Goal: Task Accomplishment & Management: Manage account settings

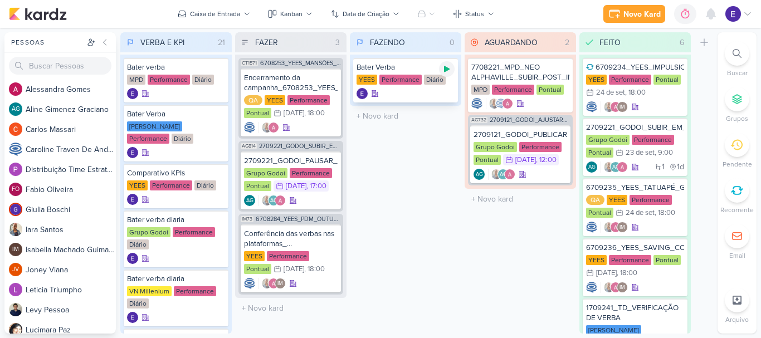
click at [445, 70] on icon at bounding box center [447, 69] width 6 height 6
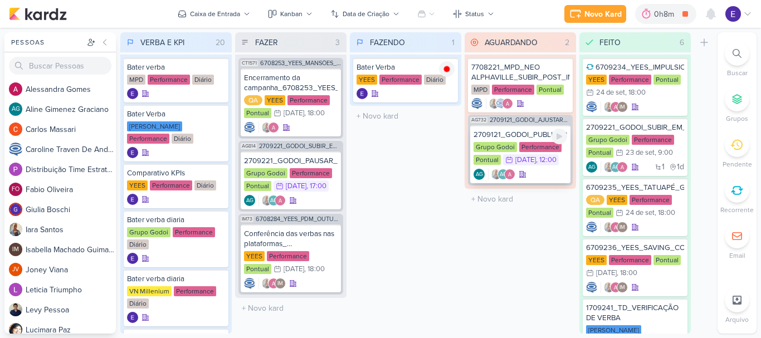
click at [556, 167] on div "Grupo Godoi Performance Pontual 26/9 26 de set , 12:00" at bounding box center [521, 154] width 94 height 25
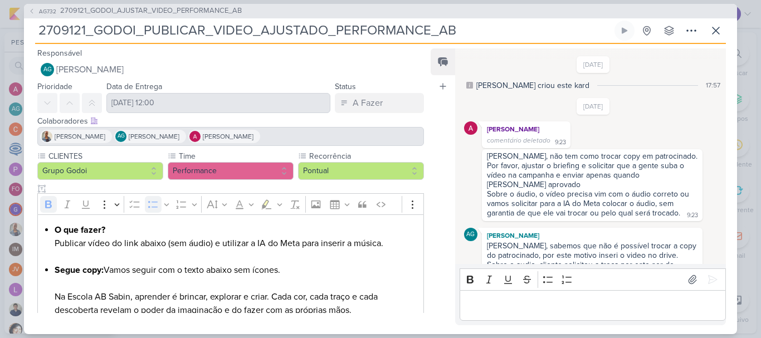
scroll to position [619, 0]
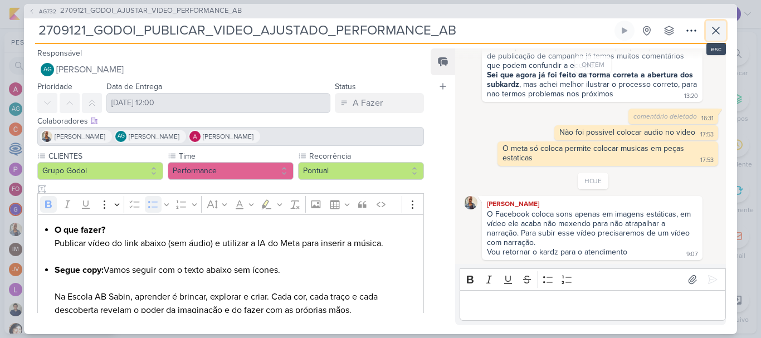
click at [720, 35] on icon at bounding box center [716, 30] width 13 height 13
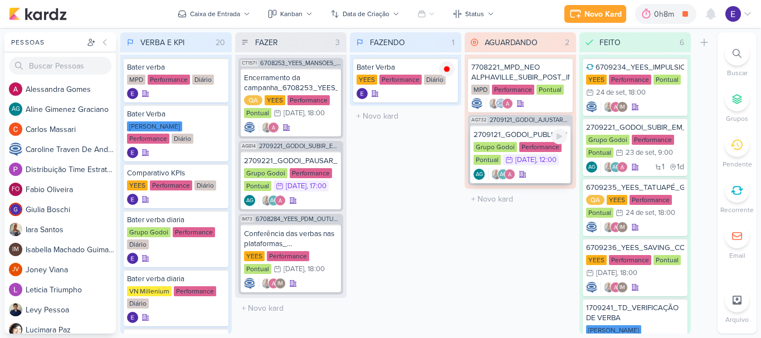
click at [545, 180] on div "AG AG" at bounding box center [521, 174] width 94 height 11
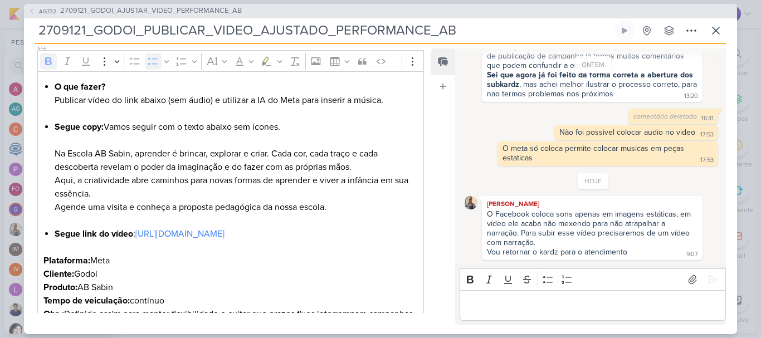
scroll to position [211, 0]
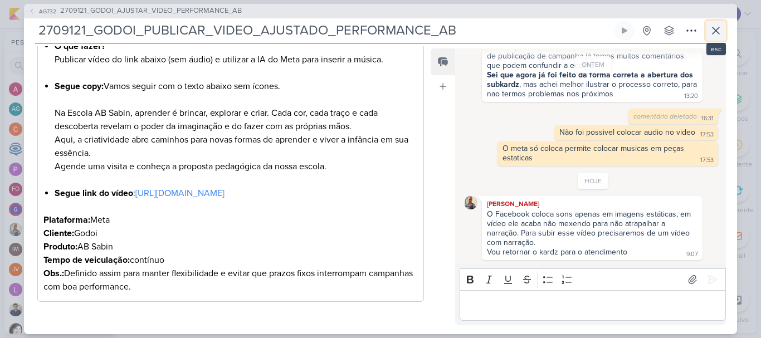
click at [714, 31] on icon at bounding box center [716, 30] width 13 height 13
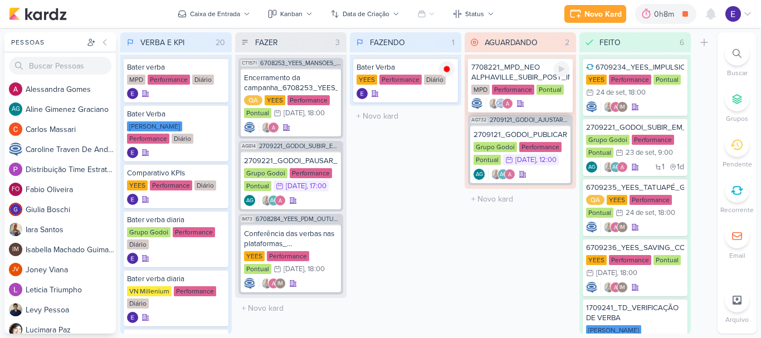
click at [533, 94] on div "Performance" at bounding box center [513, 90] width 42 height 10
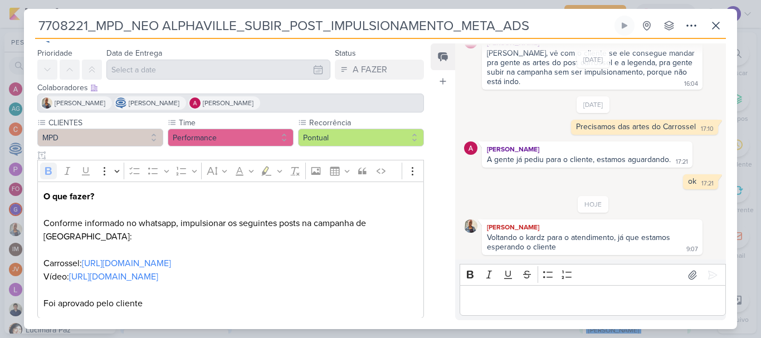
scroll to position [40, 0]
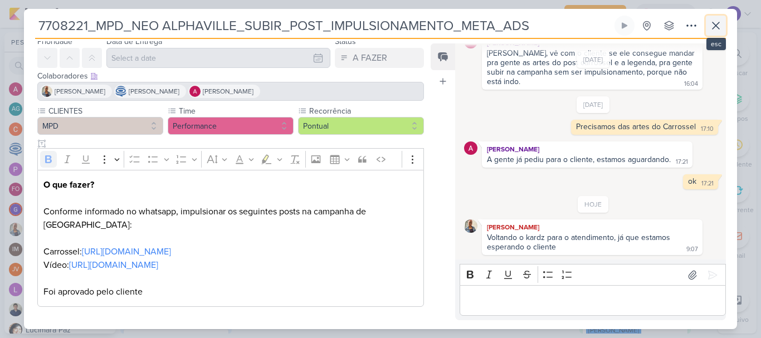
click at [715, 30] on icon at bounding box center [716, 25] width 13 height 13
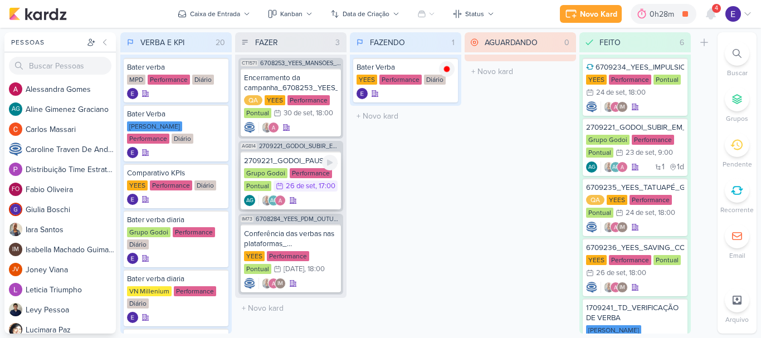
click at [319, 197] on div "AG AG" at bounding box center [291, 200] width 94 height 11
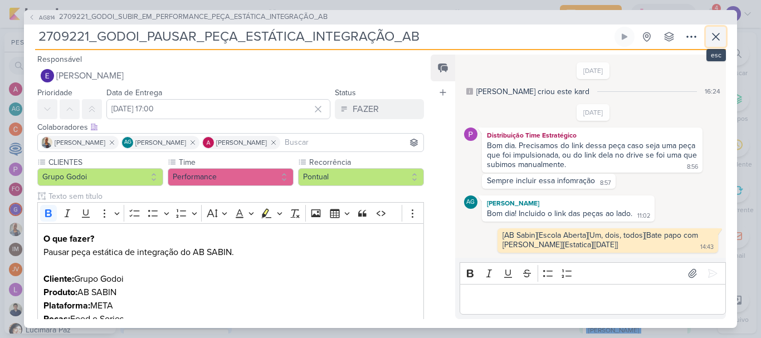
click at [716, 35] on icon at bounding box center [716, 36] width 13 height 13
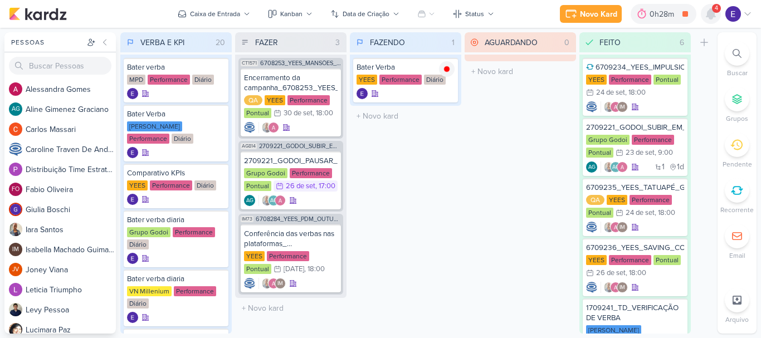
click at [716, 14] on icon at bounding box center [711, 13] width 13 height 13
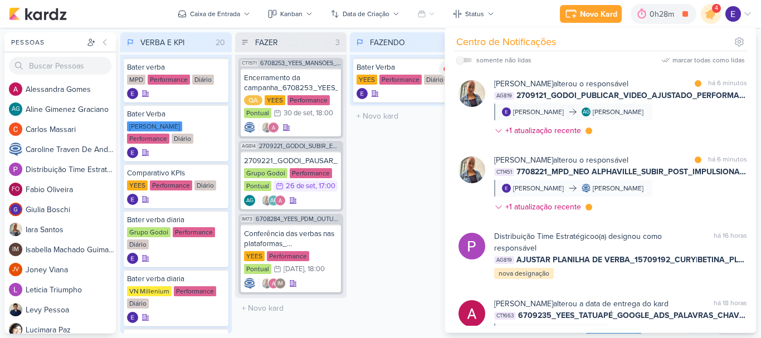
click at [409, 217] on div "FAZENDO 1 Mover Para Esquerda Mover Para Direita [GEOGRAPHIC_DATA] Bater Verba …" at bounding box center [405, 183] width 111 height 302
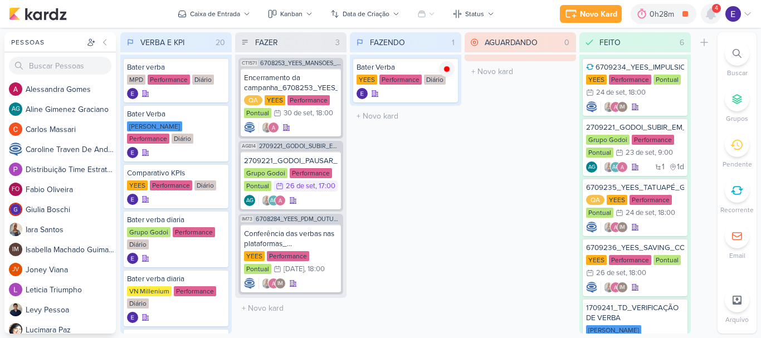
click at [714, 14] on icon at bounding box center [711, 14] width 9 height 10
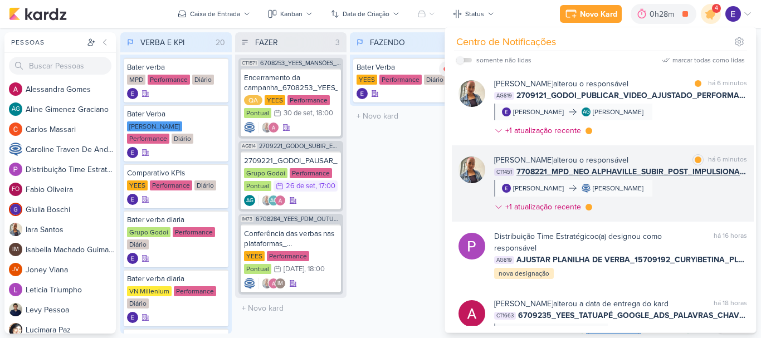
click at [719, 186] on div "[PERSON_NAME] alterou o responsável marcar como lida há 6 minutos CT1451 770822…" at bounding box center [620, 185] width 253 height 63
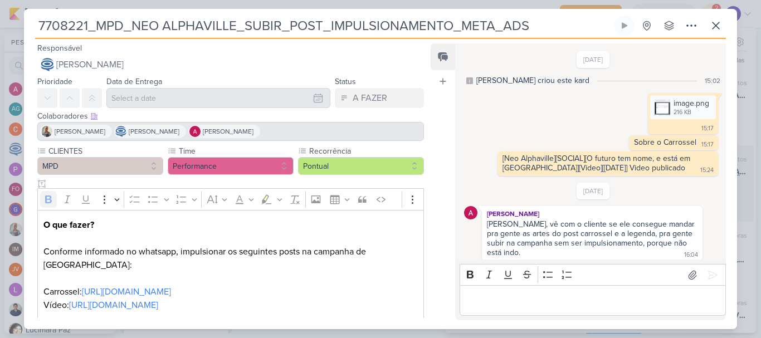
scroll to position [171, 0]
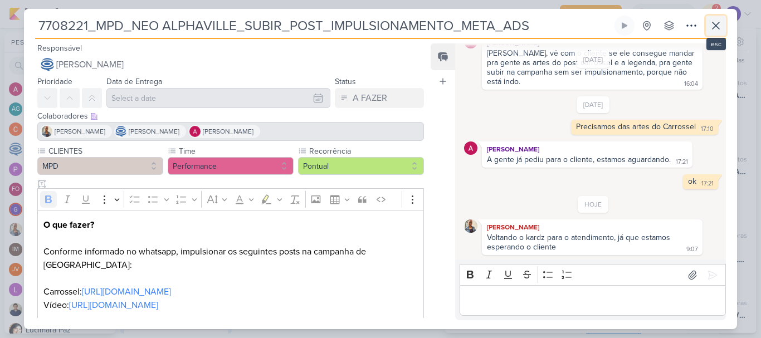
click at [719, 30] on icon at bounding box center [716, 25] width 13 height 13
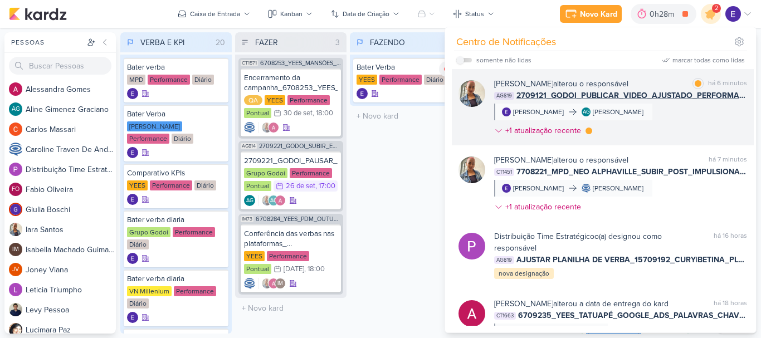
click at [730, 118] on div "[PERSON_NAME] alterou o responsável marcar como lida há 6 minutos AG819 2709121…" at bounding box center [620, 109] width 253 height 63
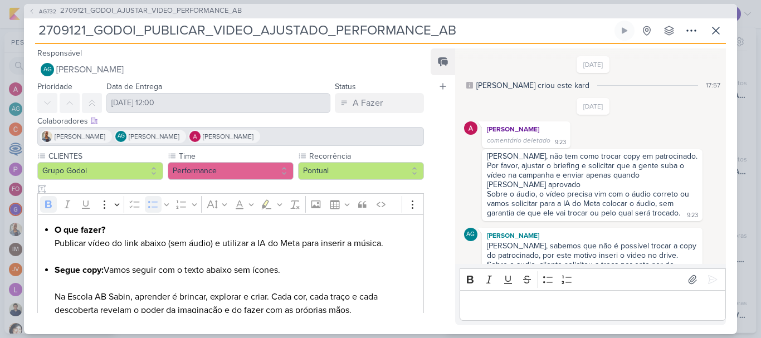
scroll to position [619, 0]
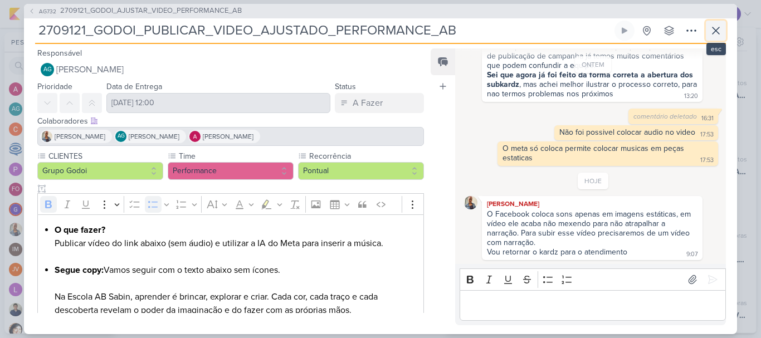
click at [717, 30] on icon at bounding box center [716, 30] width 7 height 7
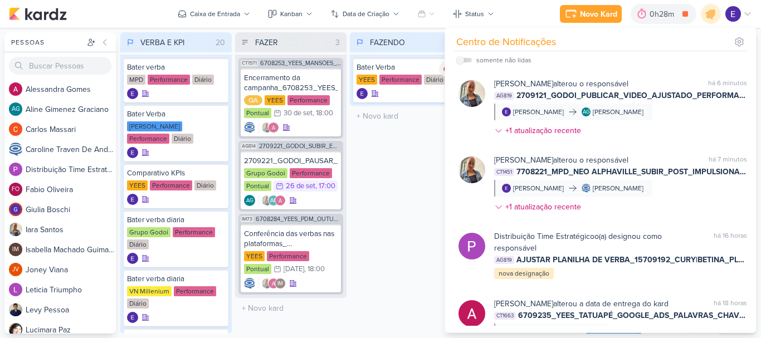
click at [421, 206] on div "FAZENDO 1 Mover Para Esquerda Mover Para Direita [GEOGRAPHIC_DATA] Bater Verba …" at bounding box center [405, 183] width 111 height 302
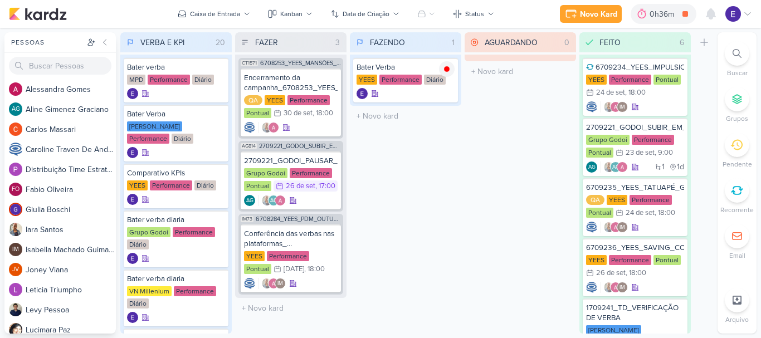
click at [391, 205] on div "FAZENDO 1 Mover Para Esquerda Mover Para Direita [GEOGRAPHIC_DATA] Bater Verba …" at bounding box center [405, 183] width 111 height 302
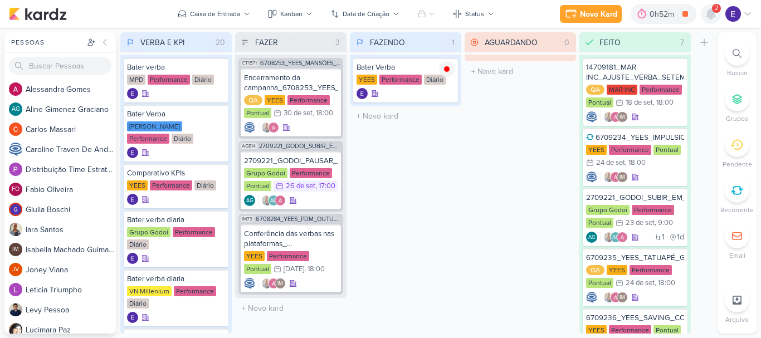
click at [710, 19] on icon at bounding box center [711, 14] width 9 height 10
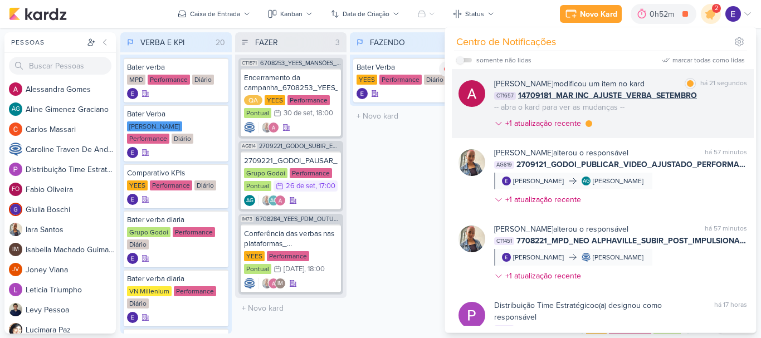
click at [721, 122] on div "[PERSON_NAME] modificou um item no kard marcar como lida há 21 segundos CT1657 …" at bounding box center [620, 106] width 253 height 56
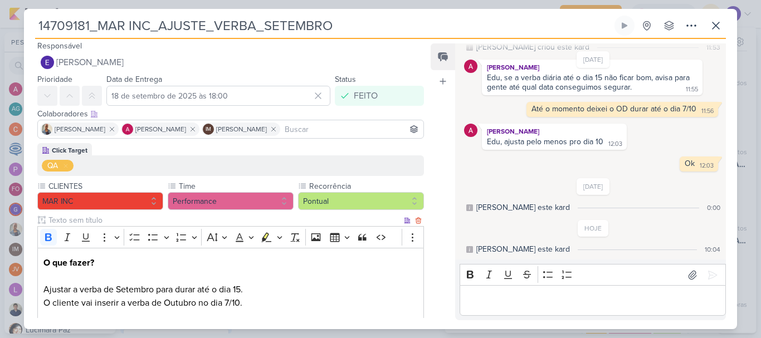
scroll to position [0, 0]
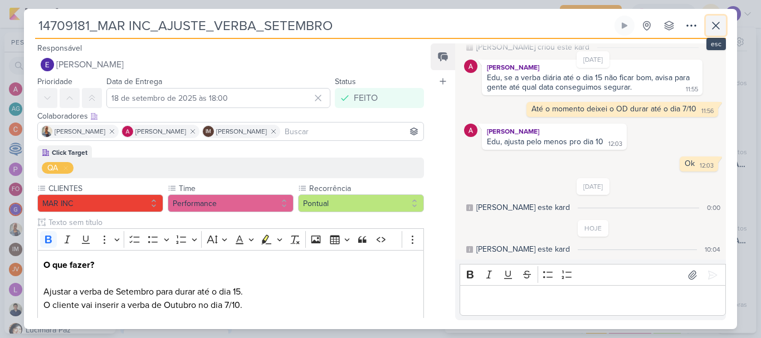
click at [715, 29] on icon at bounding box center [716, 25] width 13 height 13
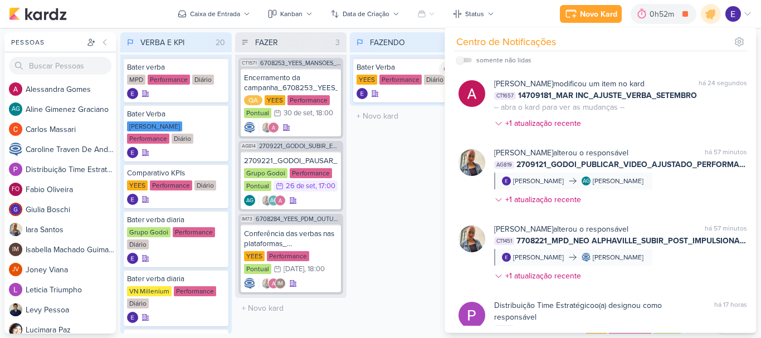
click at [402, 182] on div "FAZENDO 1 Mover Para Esquerda Mover Para Direita [GEOGRAPHIC_DATA] Bater Verba …" at bounding box center [405, 183] width 111 height 302
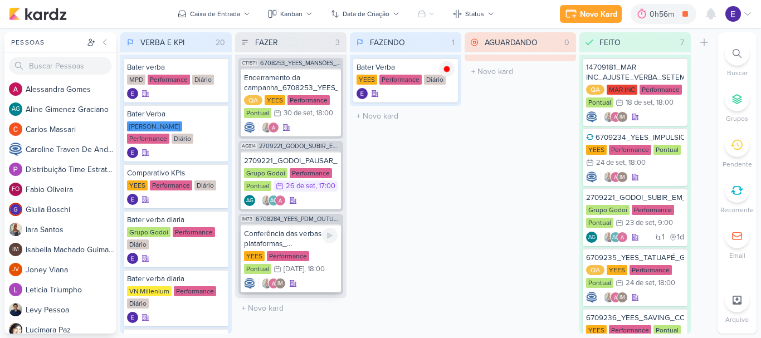
click at [304, 266] on div ", 18:00" at bounding box center [314, 269] width 21 height 7
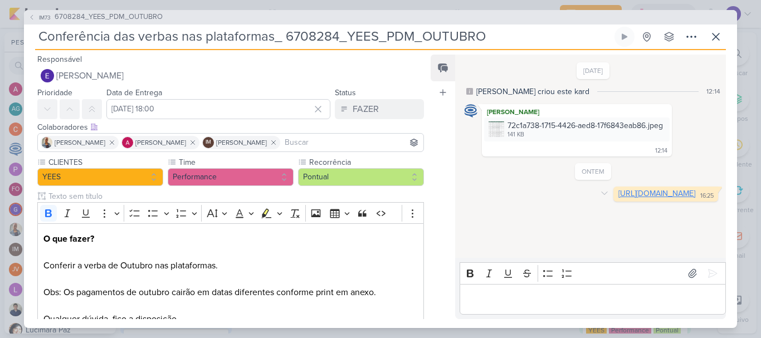
click at [619, 198] on link "[URL][DOMAIN_NAME]" at bounding box center [657, 193] width 77 height 9
click at [499, 130] on img at bounding box center [497, 130] width 16 height 16
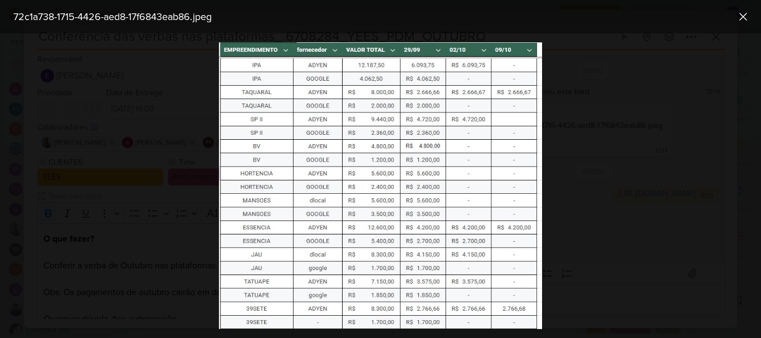
click at [435, 169] on img at bounding box center [380, 185] width 323 height 287
click at [310, 157] on img at bounding box center [380, 185] width 323 height 287
click at [589, 161] on div at bounding box center [380, 185] width 761 height 305
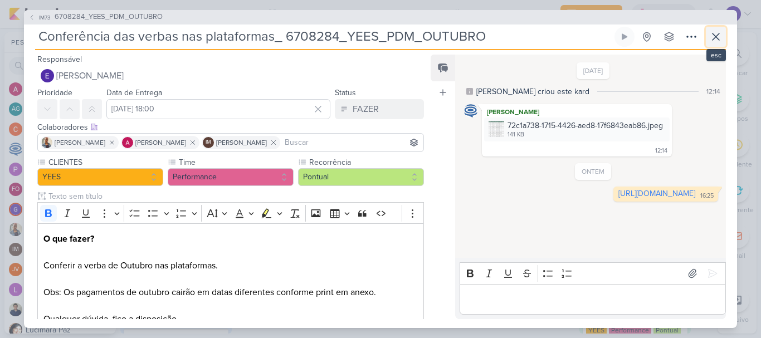
click at [709, 36] on button at bounding box center [716, 37] width 20 height 20
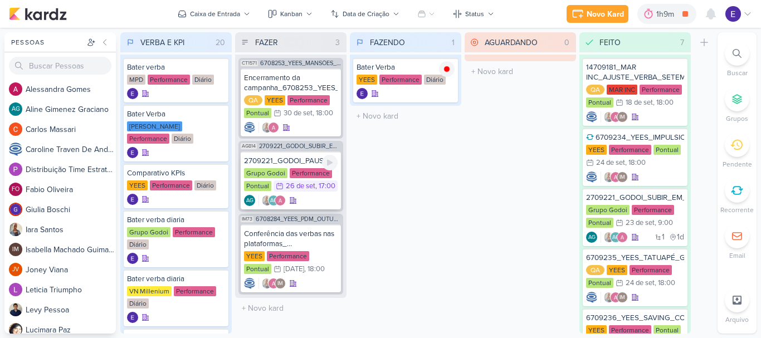
click at [305, 199] on div "AG AG" at bounding box center [291, 200] width 94 height 11
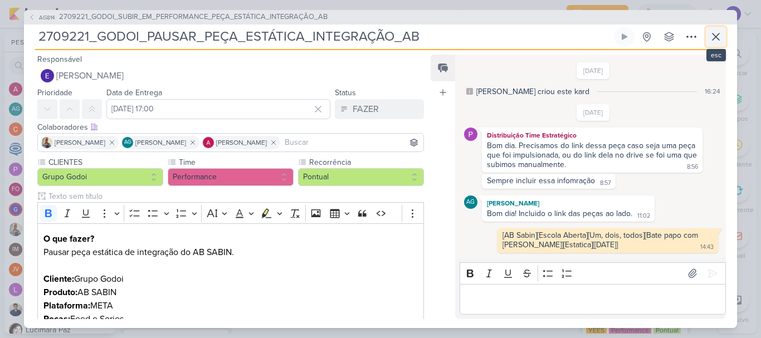
click at [719, 37] on icon at bounding box center [716, 36] width 13 height 13
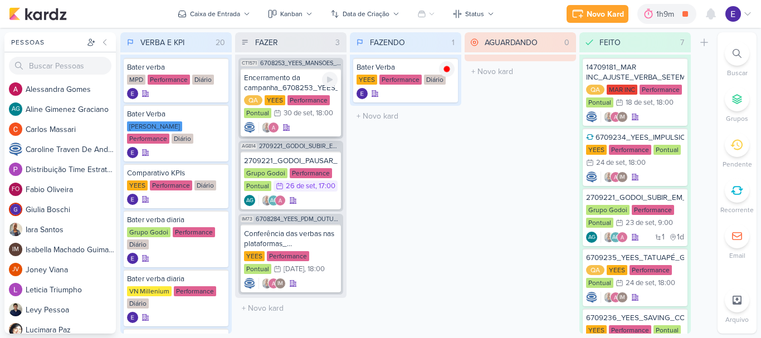
click at [315, 119] on div "QA [GEOGRAPHIC_DATA] Performance Pontual 30/9 [DATE] 18:00" at bounding box center [291, 107] width 94 height 25
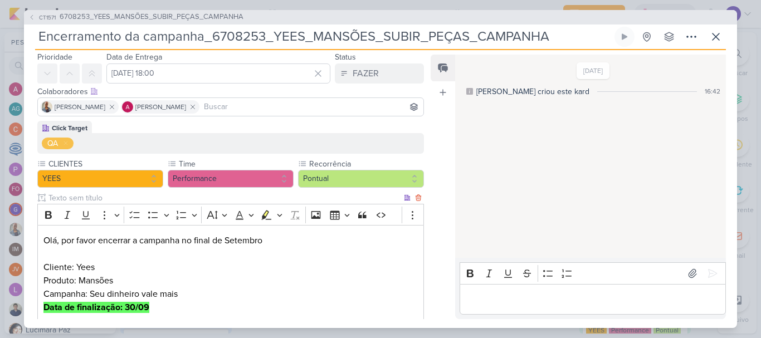
scroll to position [56, 0]
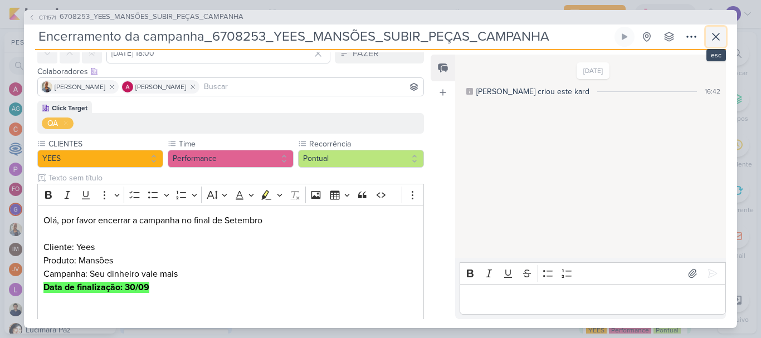
click at [712, 41] on icon at bounding box center [716, 36] width 13 height 13
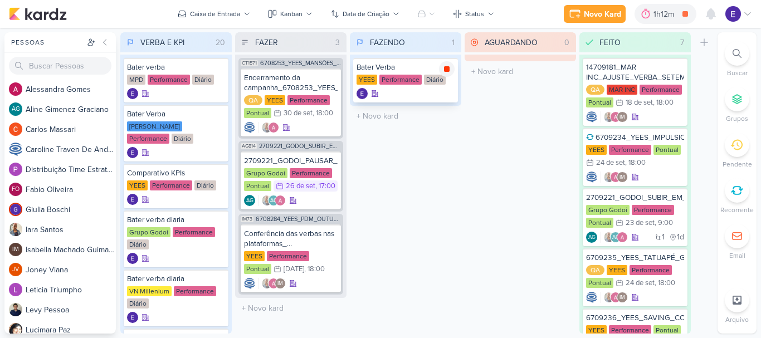
click at [446, 66] on icon at bounding box center [447, 69] width 6 height 6
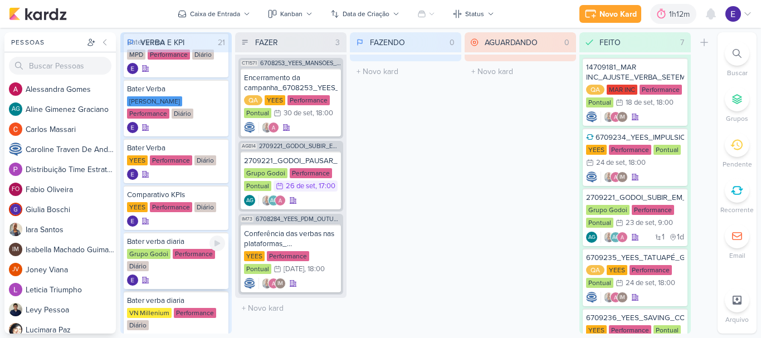
scroll to position [0, 0]
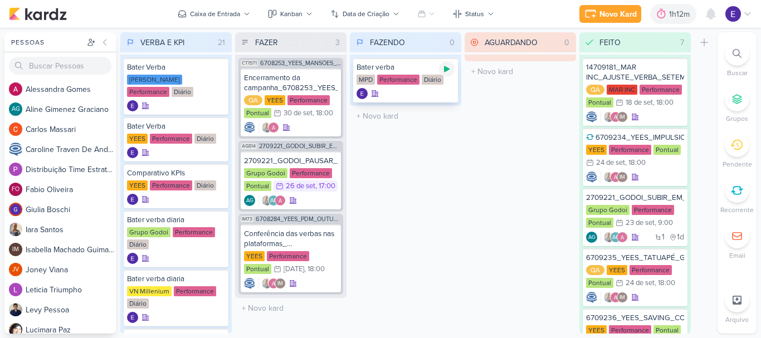
click at [443, 71] on icon at bounding box center [447, 69] width 9 height 9
click at [305, 124] on div at bounding box center [291, 127] width 94 height 11
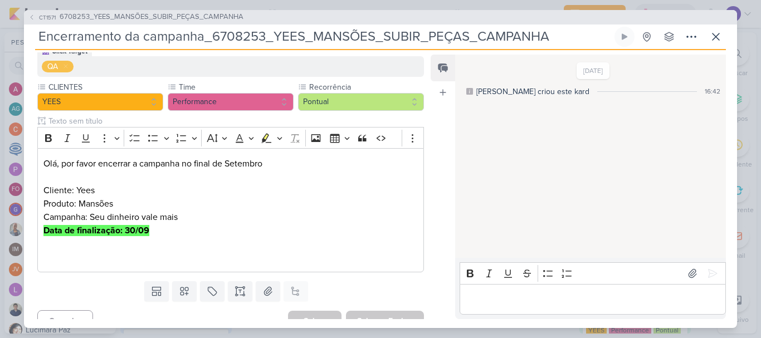
scroll to position [128, 0]
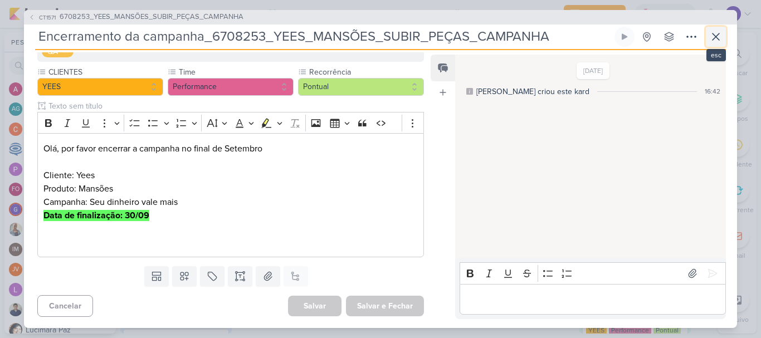
click at [723, 38] on button at bounding box center [716, 37] width 20 height 20
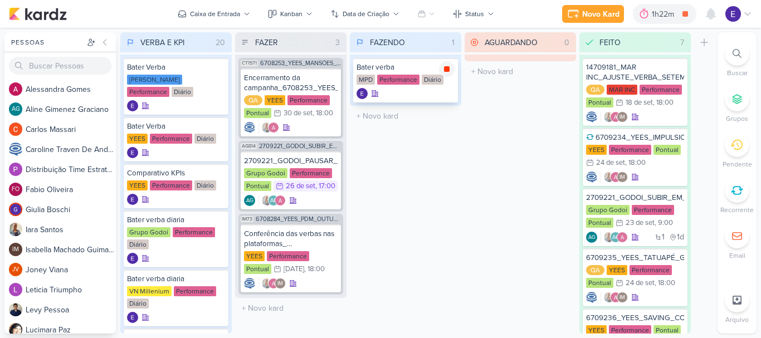
click at [449, 72] on icon at bounding box center [447, 69] width 9 height 9
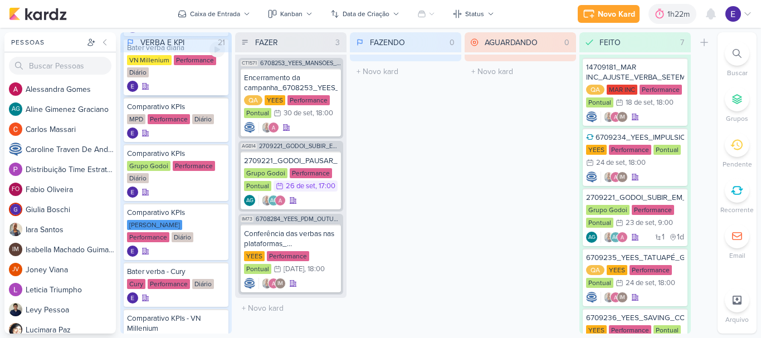
scroll to position [279, 0]
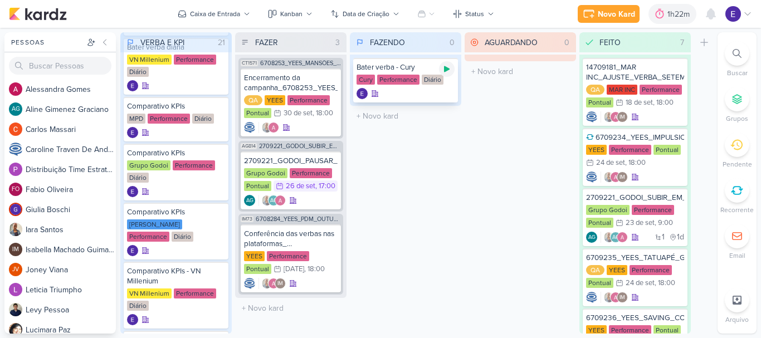
click at [444, 71] on icon at bounding box center [447, 69] width 9 height 9
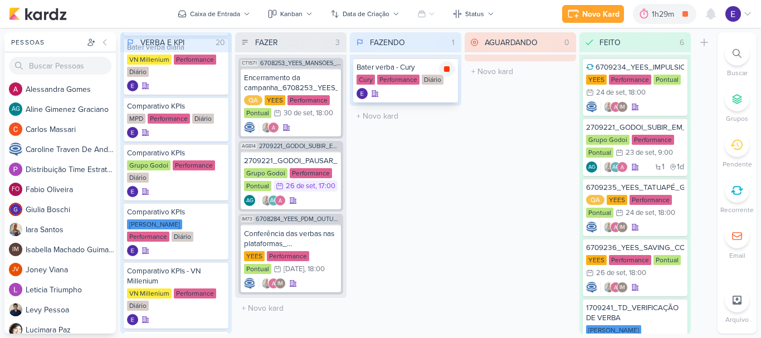
click at [447, 70] on icon at bounding box center [447, 69] width 6 height 6
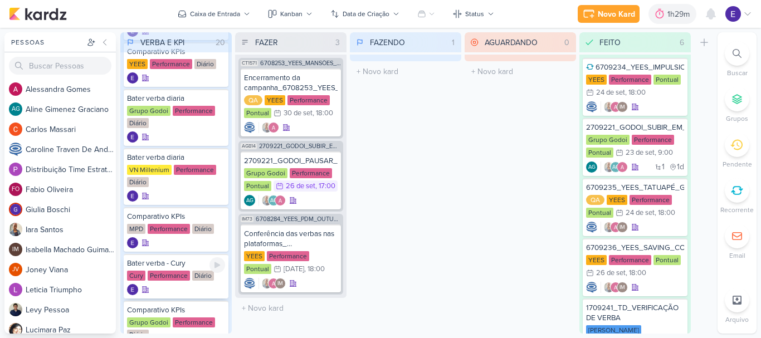
scroll to position [167, 0]
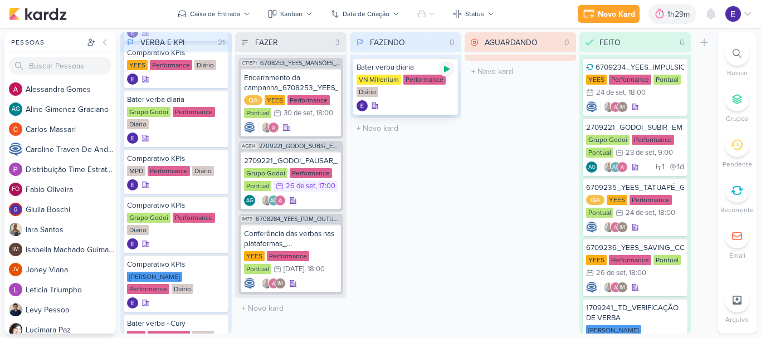
click at [444, 70] on icon at bounding box center [447, 69] width 9 height 9
click at [451, 69] on icon at bounding box center [447, 69] width 9 height 9
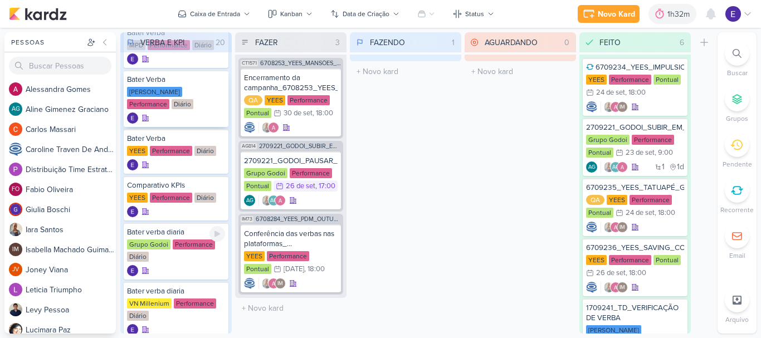
scroll to position [0, 0]
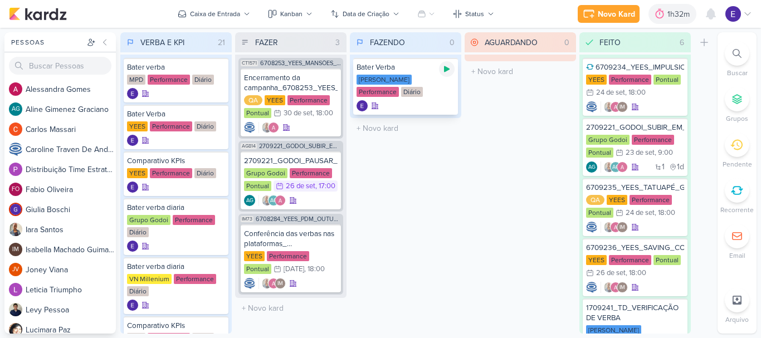
click at [445, 71] on icon at bounding box center [447, 69] width 6 height 6
click at [495, 240] on div "AGUARDANDO 0 Mover Para Esquerda Mover Para Direita [GEOGRAPHIC_DATA] O título …" at bounding box center [520, 183] width 111 height 302
click at [449, 71] on icon at bounding box center [447, 69] width 6 height 6
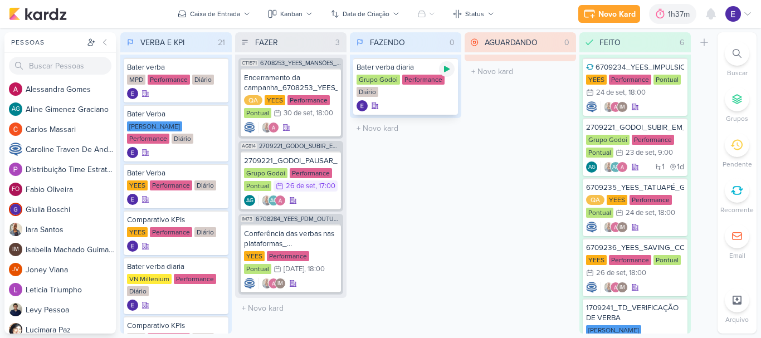
click at [448, 67] on icon at bounding box center [447, 69] width 9 height 9
click at [452, 67] on div at bounding box center [447, 69] width 16 height 16
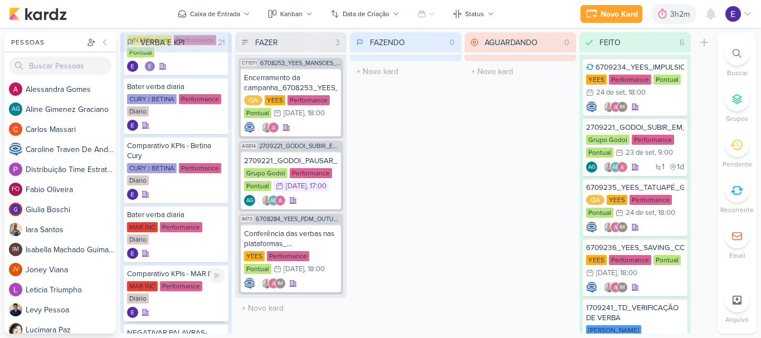
scroll to position [839, 0]
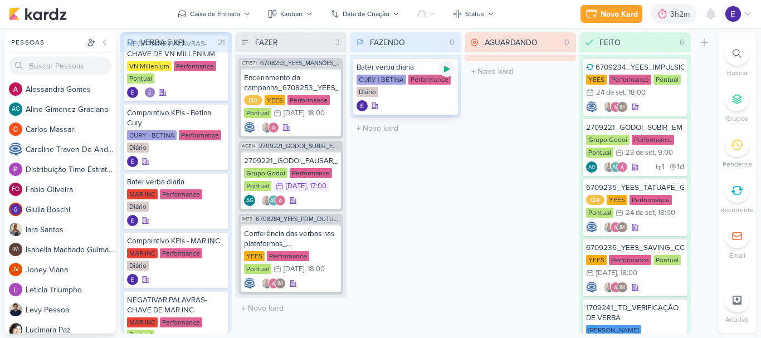
click at [440, 70] on div at bounding box center [447, 69] width 16 height 16
click at [449, 67] on icon at bounding box center [447, 69] width 6 height 6
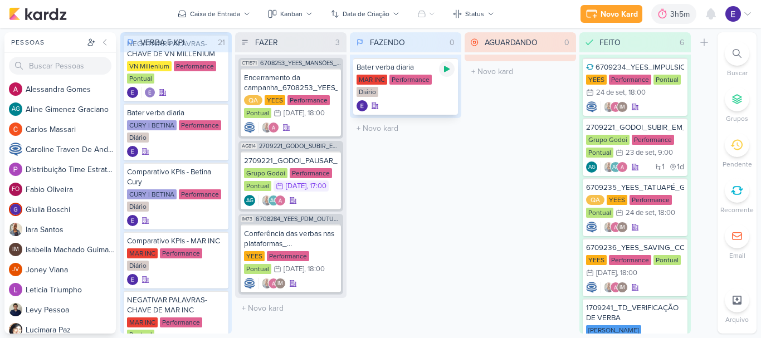
click at [443, 71] on icon at bounding box center [447, 69] width 9 height 9
click at [450, 70] on icon at bounding box center [447, 69] width 9 height 9
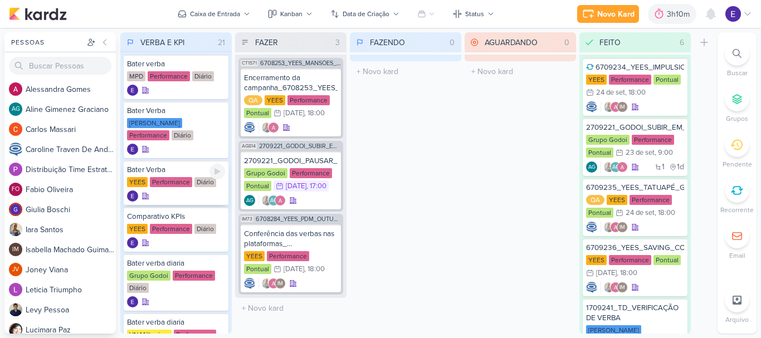
scroll to position [0, 0]
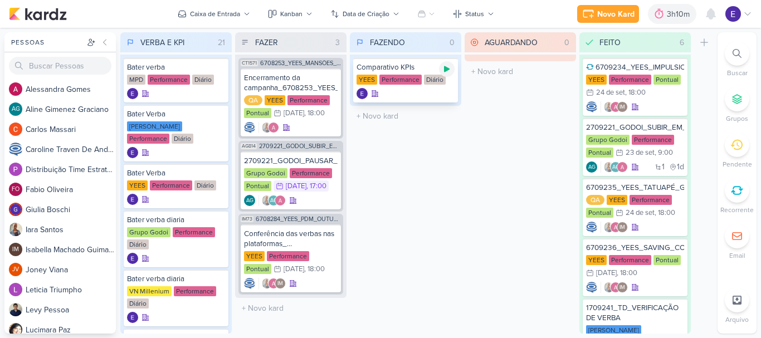
click at [446, 65] on icon at bounding box center [447, 69] width 9 height 9
click at [401, 89] on div at bounding box center [406, 93] width 98 height 11
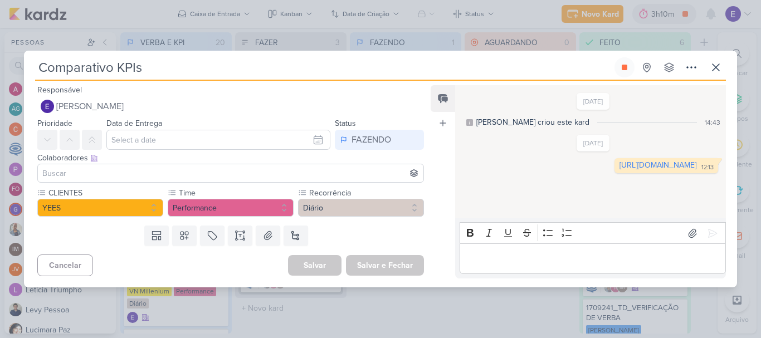
click at [536, 193] on div "27/1/25 Eduardo criou este kard 14:43 4/8/25 12:13" at bounding box center [590, 152] width 270 height 132
click at [620, 170] on link "https://docs.google.com/spreadsheets/d/1RPGMP3u5yZLTYvzZBha9CVR-pfyOC58Ct5NYCfR…" at bounding box center [658, 165] width 77 height 9
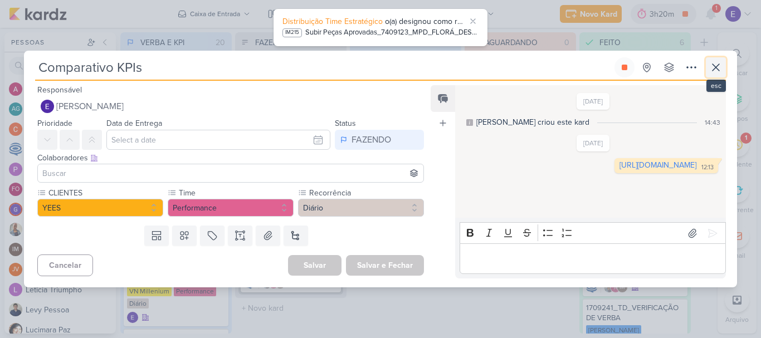
click at [712, 69] on icon at bounding box center [716, 67] width 13 height 13
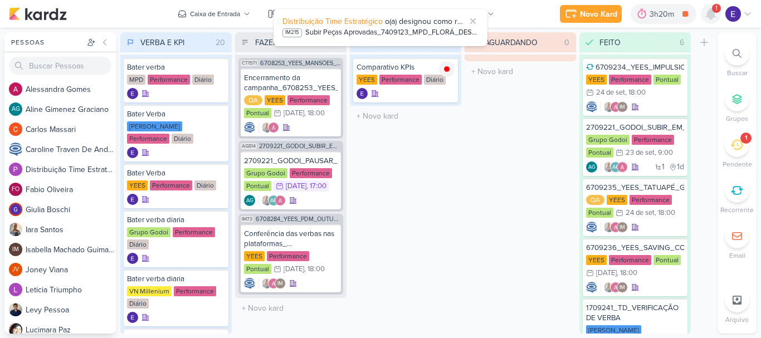
click at [712, 17] on icon at bounding box center [711, 14] width 9 height 10
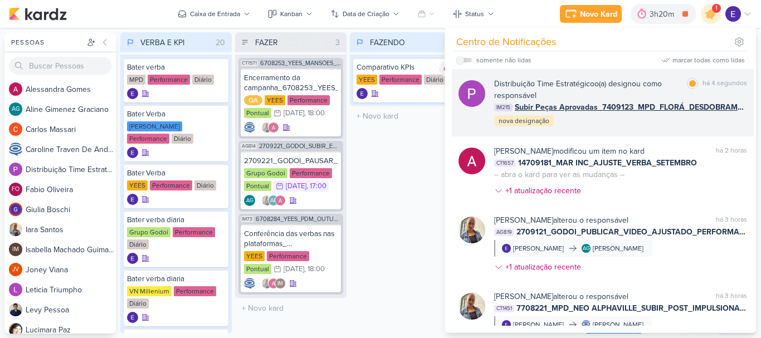
click at [719, 122] on div "Distribuição Time Estratégico o(a) designou como responsável marcar como lida h…" at bounding box center [620, 103] width 253 height 50
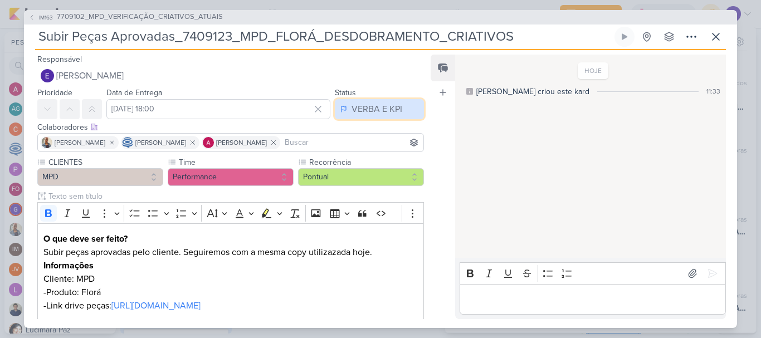
click at [353, 109] on div "VERBA E KPI" at bounding box center [377, 109] width 51 height 13
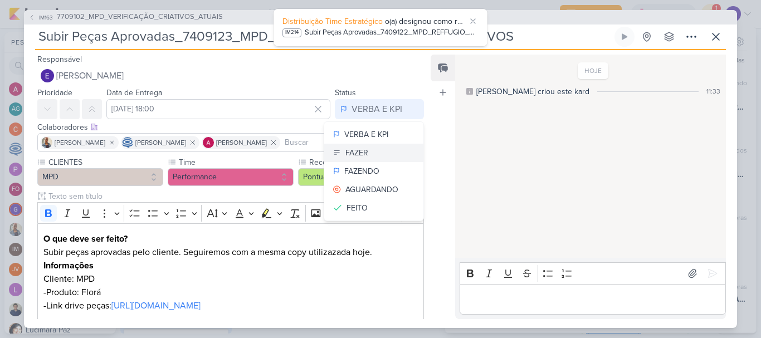
click at [365, 153] on button "FAZER" at bounding box center [373, 153] width 99 height 18
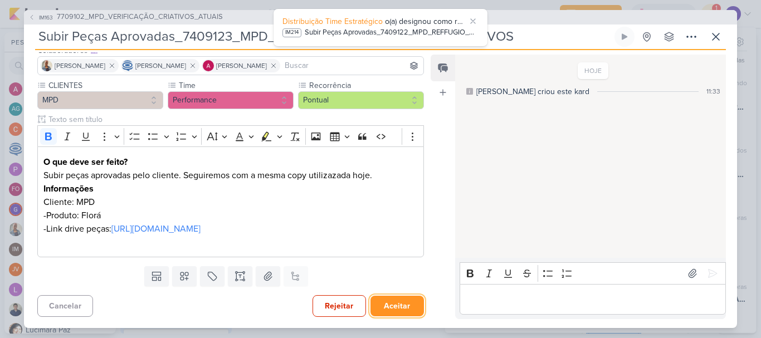
click at [392, 312] on button "Aceitar" at bounding box center [398, 306] width 54 height 21
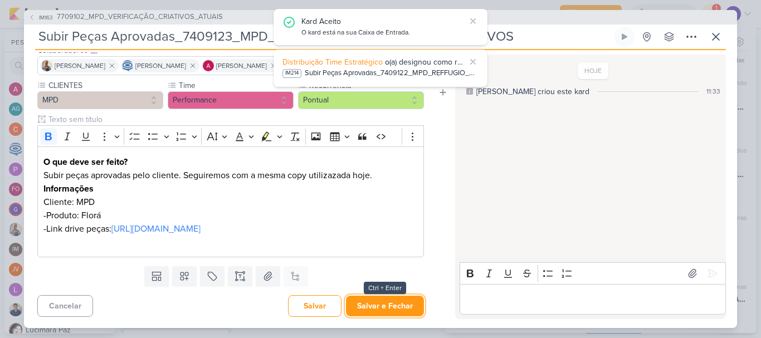
click at [392, 312] on button "Salvar e Fechar" at bounding box center [385, 306] width 78 height 21
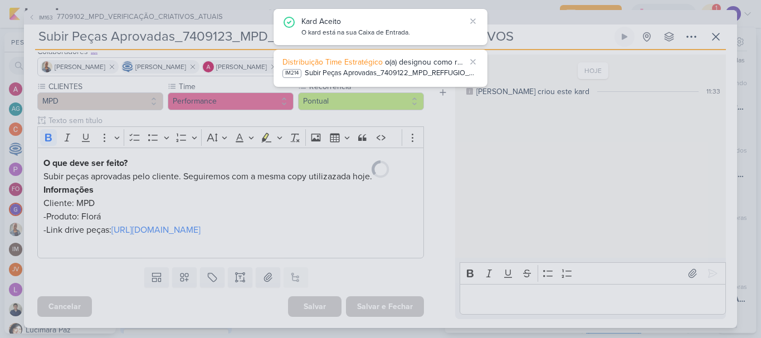
scroll to position [89, 0]
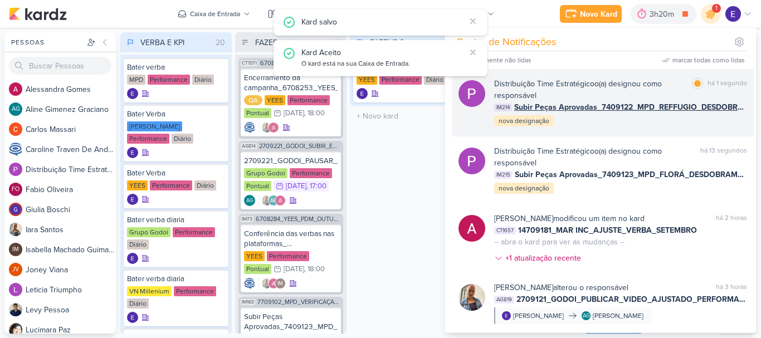
click at [633, 119] on div "Distribuição Time Estratégico o(a) designou como responsável marcar como lida h…" at bounding box center [620, 103] width 253 height 50
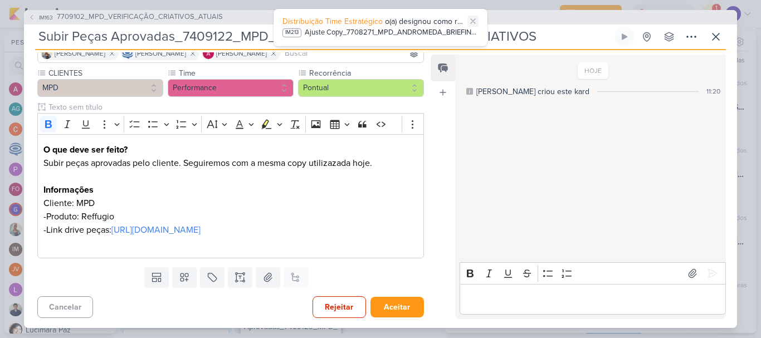
scroll to position [0, 0]
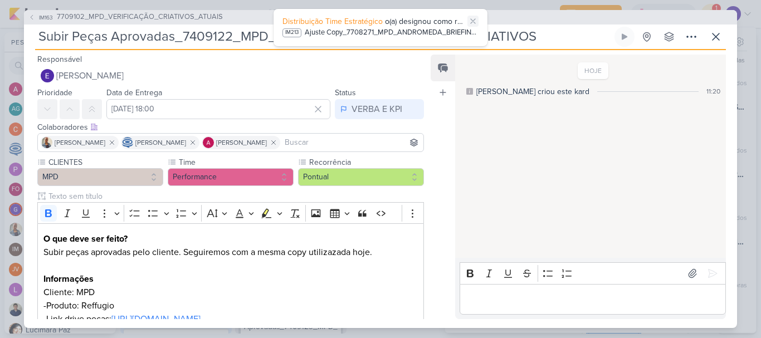
click at [473, 20] on icon at bounding box center [473, 21] width 9 height 9
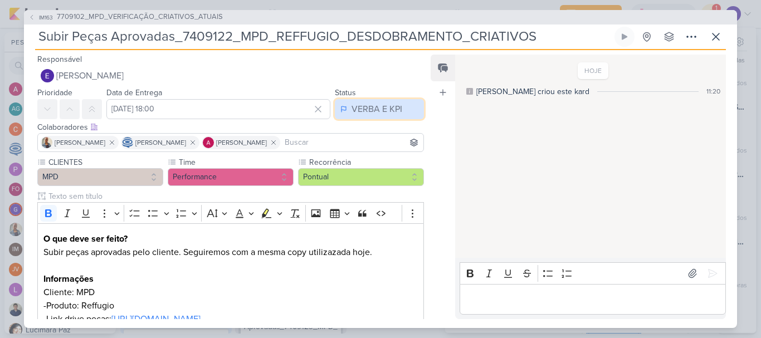
click at [367, 115] on div "VERBA E KPI" at bounding box center [377, 109] width 51 height 13
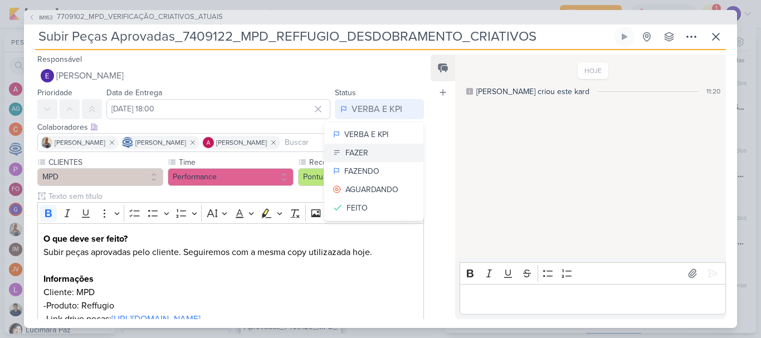
click at [371, 158] on button "FAZER" at bounding box center [373, 153] width 99 height 18
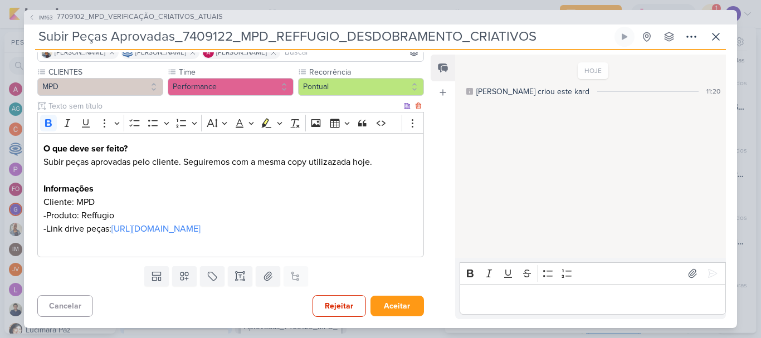
scroll to position [104, 0]
click at [387, 298] on button "Aceitar" at bounding box center [398, 306] width 54 height 21
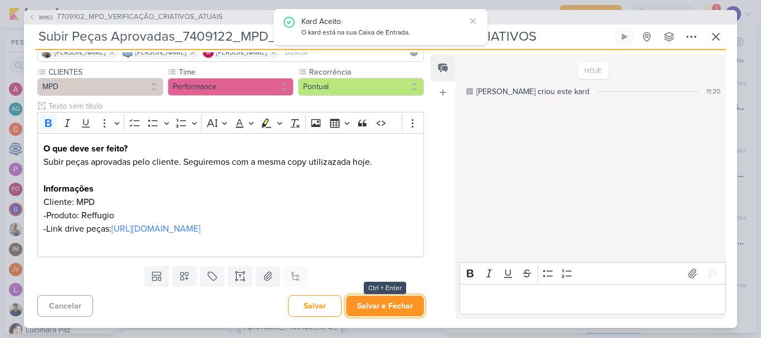
click at [390, 299] on button "Salvar e Fechar" at bounding box center [385, 306] width 78 height 21
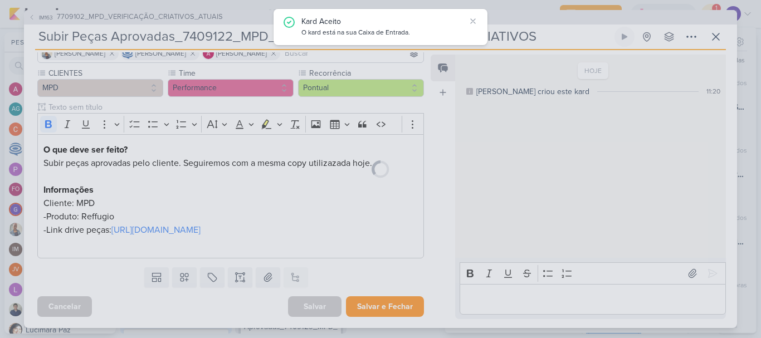
scroll to position [103, 0]
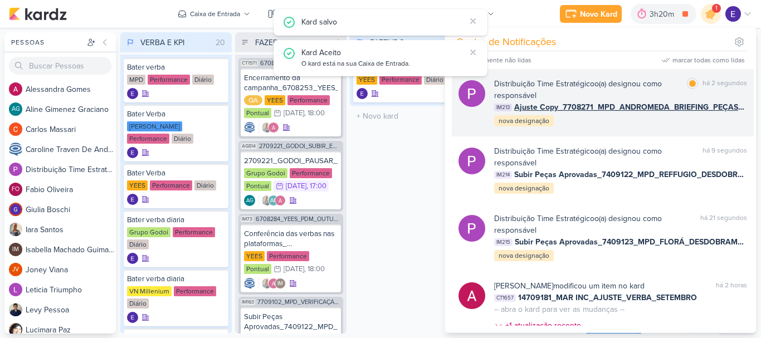
click at [652, 131] on div "Distribuição Time Estratégico o(a) designou como responsável marcar como lida h…" at bounding box center [603, 102] width 302 height 67
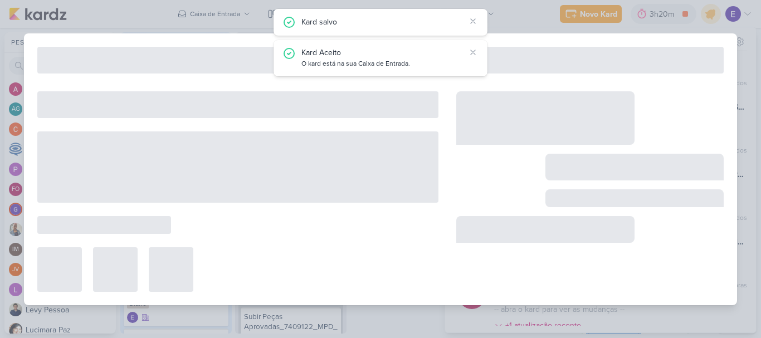
type input "Ajuste Copy_7708271_MPD_ANDROMEDA_BRIEFING_PEÇAS_NOVO_KV_LANÇAMENTO"
type input "26 de setembro de 2025 às 18:00"
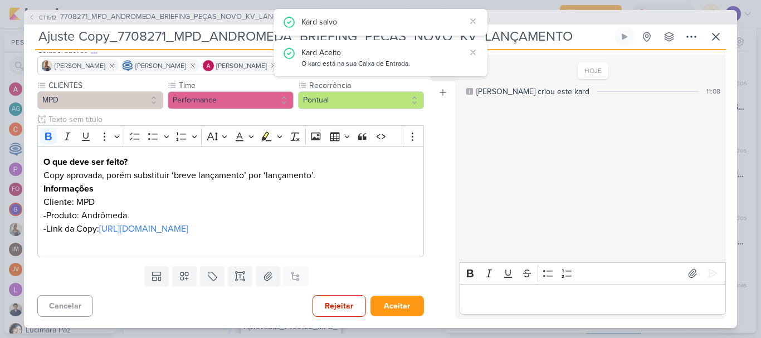
scroll to position [0, 0]
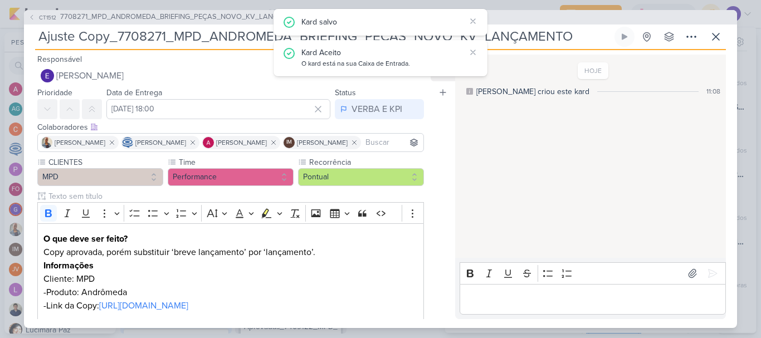
click at [479, 51] on div "Kard Aceito O kard está na sua Caixa de Entrada." at bounding box center [381, 58] width 214 height 36
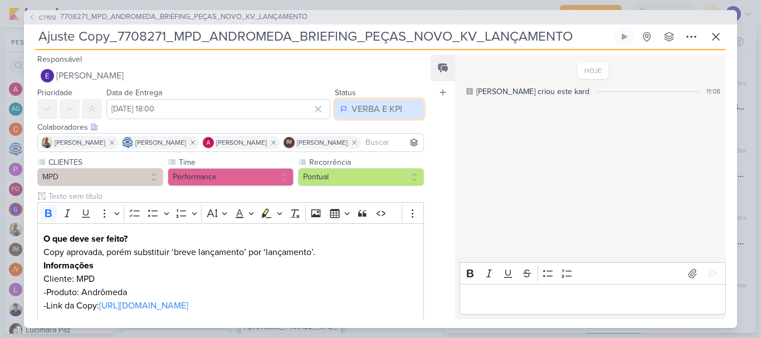
click at [385, 109] on div "VERBA E KPI" at bounding box center [377, 109] width 51 height 13
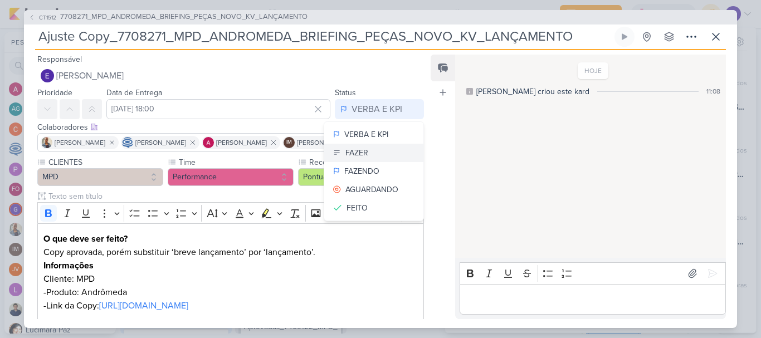
click at [384, 157] on button "FAZER" at bounding box center [373, 153] width 99 height 18
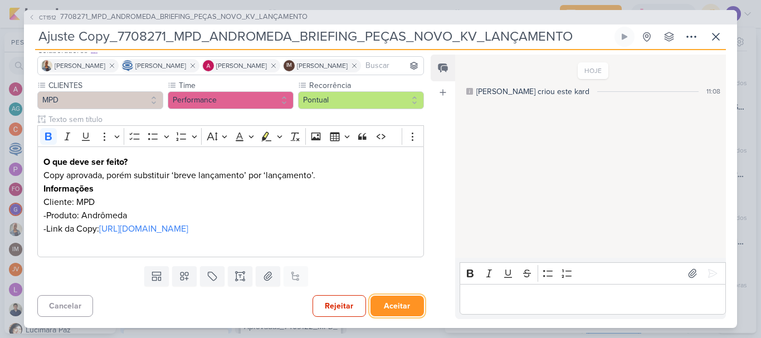
click at [382, 303] on button "Aceitar" at bounding box center [398, 306] width 54 height 21
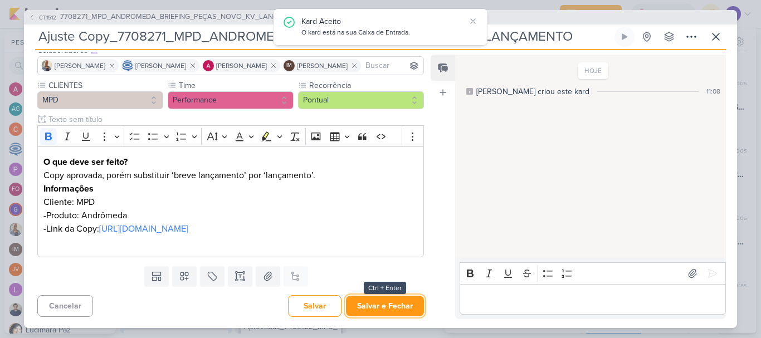
click at [382, 303] on button "Salvar e Fechar" at bounding box center [385, 306] width 78 height 21
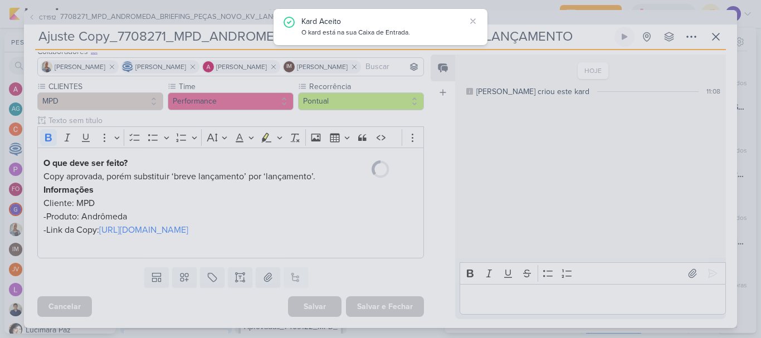
scroll to position [118, 0]
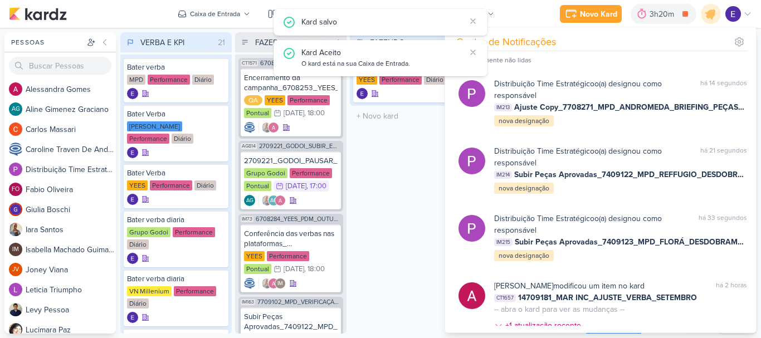
click at [387, 258] on div "FAZENDO 1 Mover Para Esquerda Mover Para Direita Deletar Comparativo KPIs YEES …" at bounding box center [405, 183] width 111 height 302
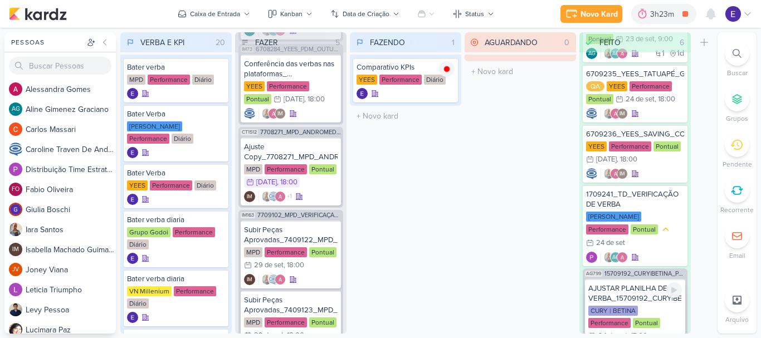
scroll to position [33, 0]
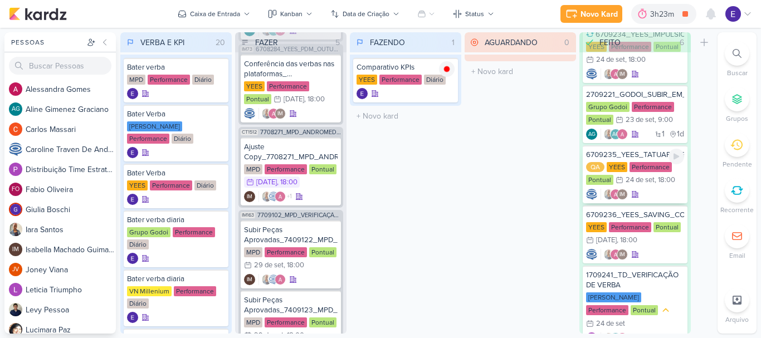
click at [651, 184] on div "24 de set" at bounding box center [640, 180] width 29 height 7
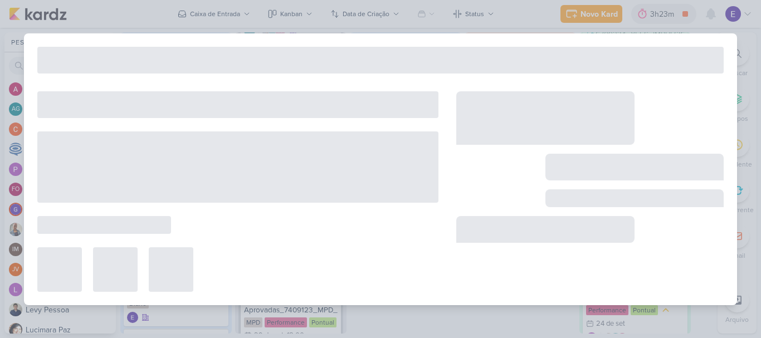
type input "6709235_YEES_TATUAPÉ_GOOGLE_ADS_PALAVRAS_CHAVE_LOCALIZAÇÃO"
type input "24 de setembro de 2025 às 18:00"
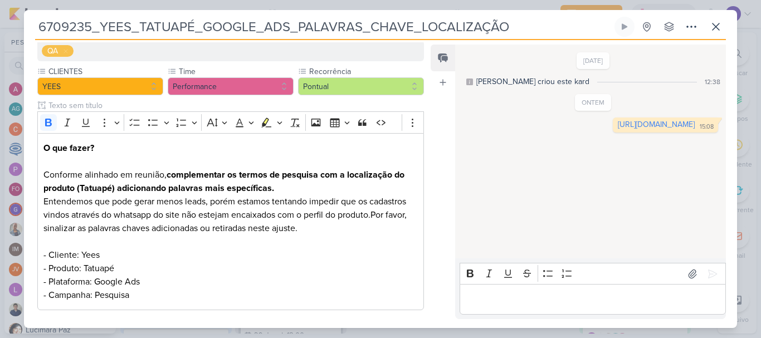
scroll to position [0, 0]
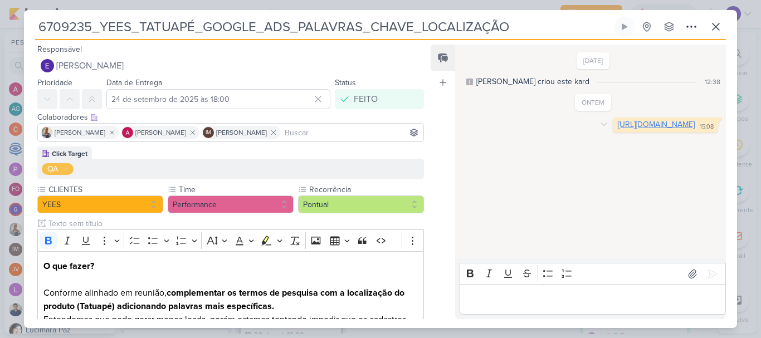
click at [618, 129] on link "https://docs.google.com/spreadsheets/d/11RHCcYioGybaaSBDAyekSX1NLwxPsQ9pvz_e0S8…" at bounding box center [656, 124] width 77 height 9
